Goal: Information Seeking & Learning: Learn about a topic

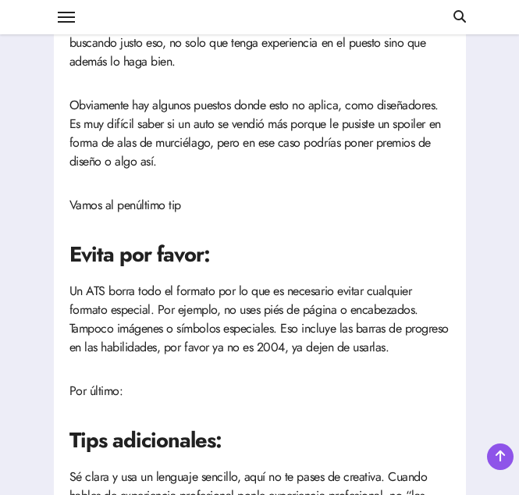
scroll to position [2918, 0]
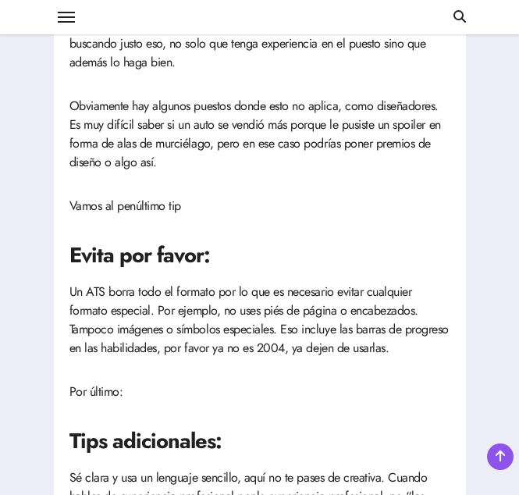
click at [254, 270] on h2 "Evita por favor:" at bounding box center [259, 255] width 381 height 30
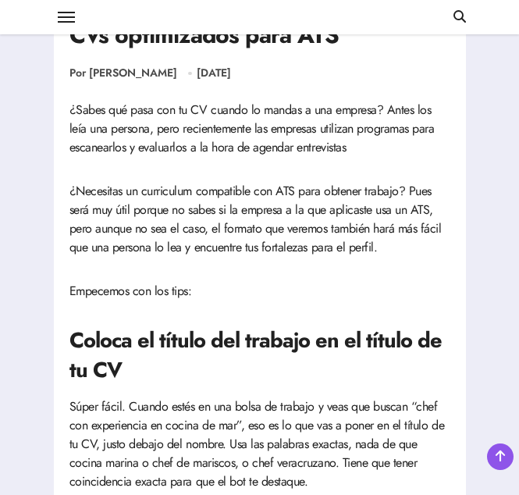
scroll to position [621, 0]
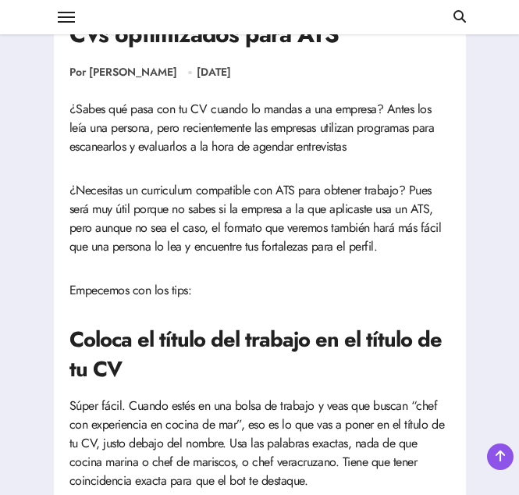
click at [194, 204] on p "¿Necesitas un curriculum compatible con ATS para obtener trabajo? Pues será muy…" at bounding box center [259, 218] width 381 height 75
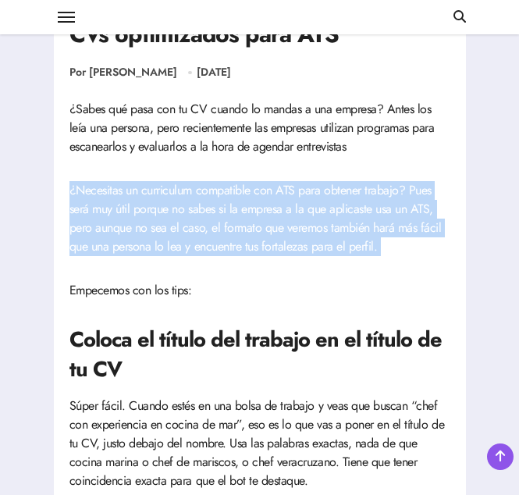
click at [84, 238] on p "¿Necesitas un curriculum compatible con ATS para obtener trabajo? Pues será muy…" at bounding box center [259, 218] width 381 height 75
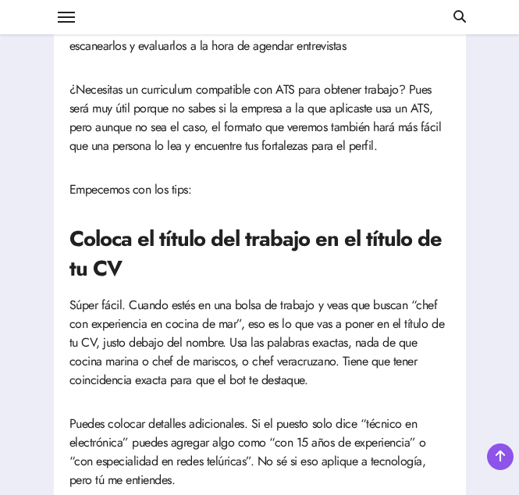
scroll to position [723, 0]
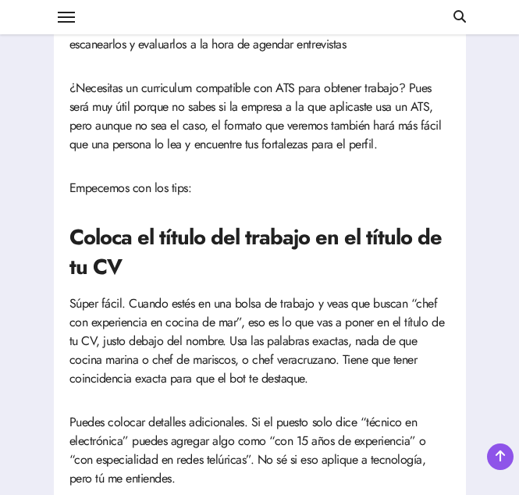
click at [84, 238] on h2 "Coloca el título del trabajo en el título de tu CV" at bounding box center [259, 251] width 381 height 59
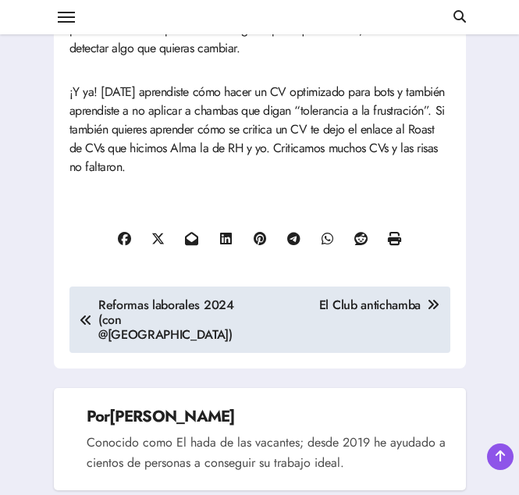
scroll to position [798, 0]
